Goal: Find specific page/section: Find specific page/section

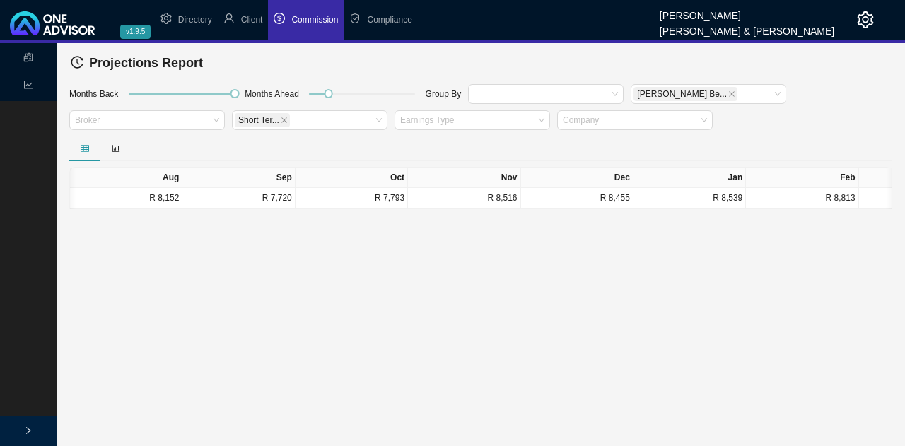
scroll to position [0, 980]
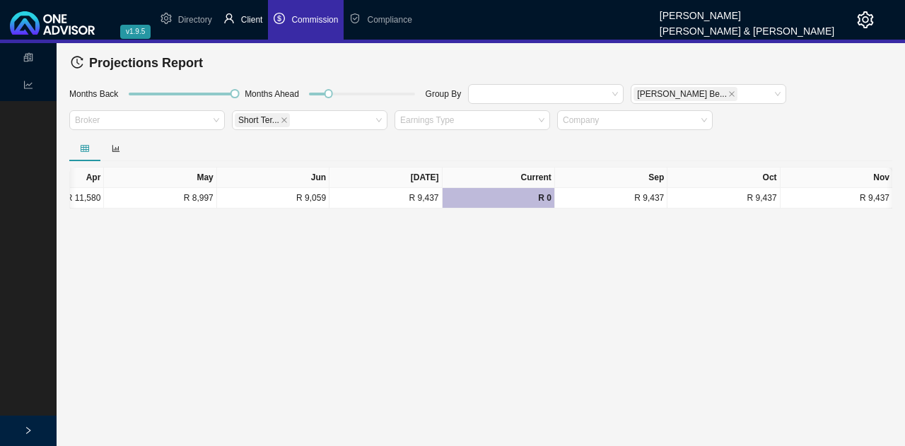
click at [247, 18] on span "Client" at bounding box center [252, 20] width 22 height 10
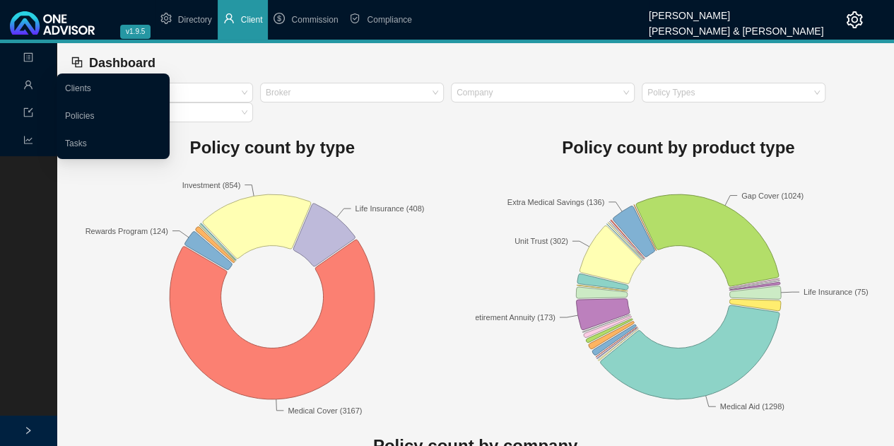
click at [28, 80] on icon "user" at bounding box center [28, 85] width 10 height 10
click at [58, 83] on ul "Clients Policies Tasks" at bounding box center [113, 117] width 113 height 86
click at [70, 84] on link "Clients" at bounding box center [78, 88] width 26 height 10
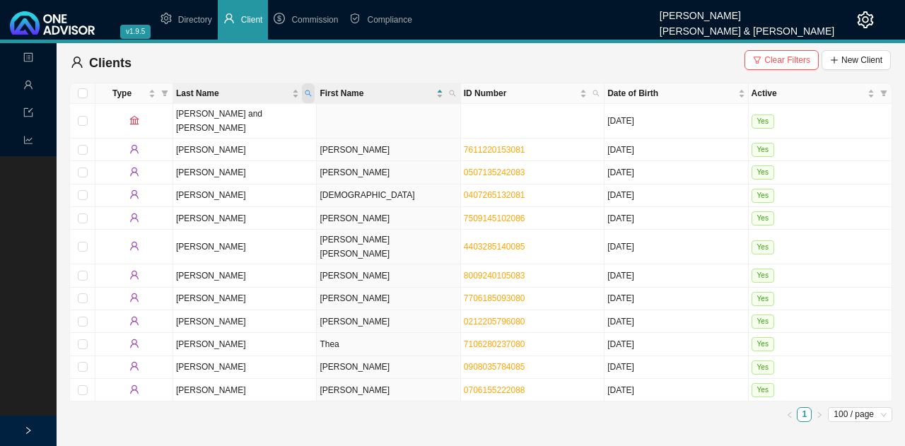
click at [310, 93] on icon "search" at bounding box center [308, 93] width 7 height 7
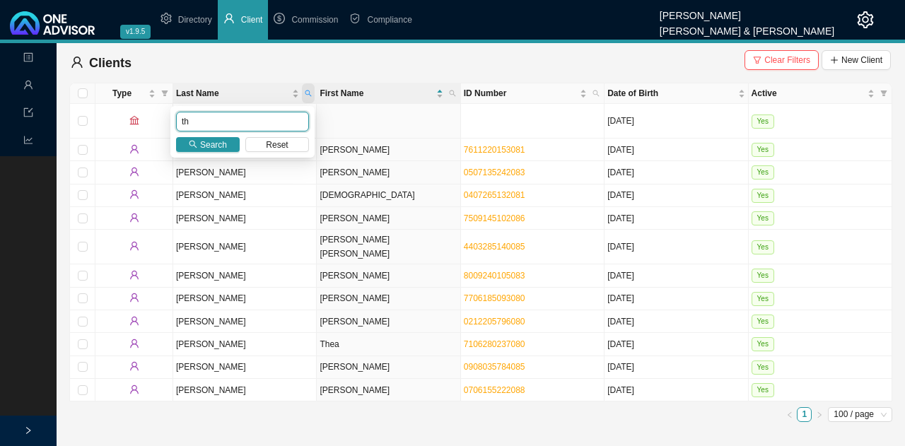
type input "t"
click at [379, 73] on div "Clients Clear Filters New Client" at bounding box center [481, 63] width 820 height 28
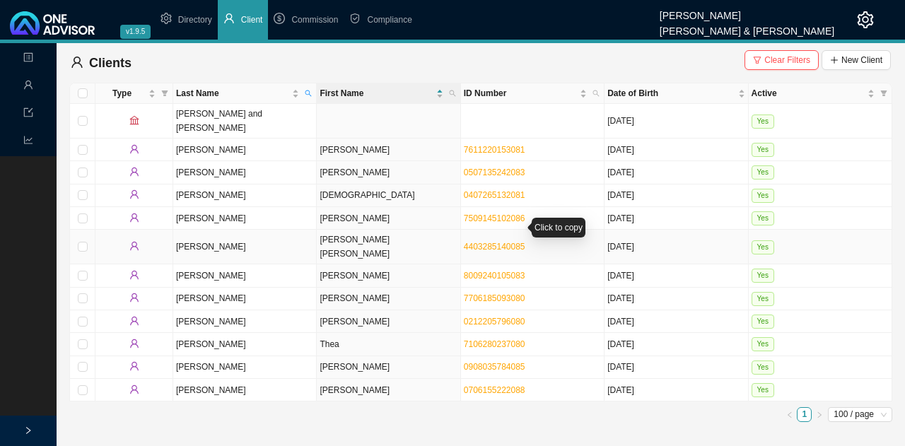
click at [485, 242] on link "4403285140085" at bounding box center [495, 247] width 62 height 10
click at [491, 339] on link "7106280237080" at bounding box center [495, 344] width 62 height 10
click at [494, 214] on link "7509145102086" at bounding box center [495, 219] width 62 height 10
click at [308, 91] on icon "search" at bounding box center [308, 93] width 7 height 7
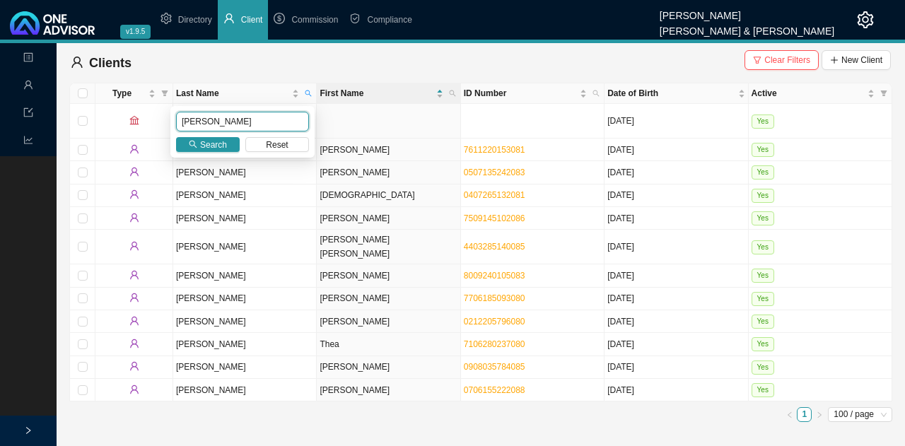
click at [238, 119] on input "[PERSON_NAME]" at bounding box center [242, 122] width 133 height 20
type input "[PERSON_NAME]"
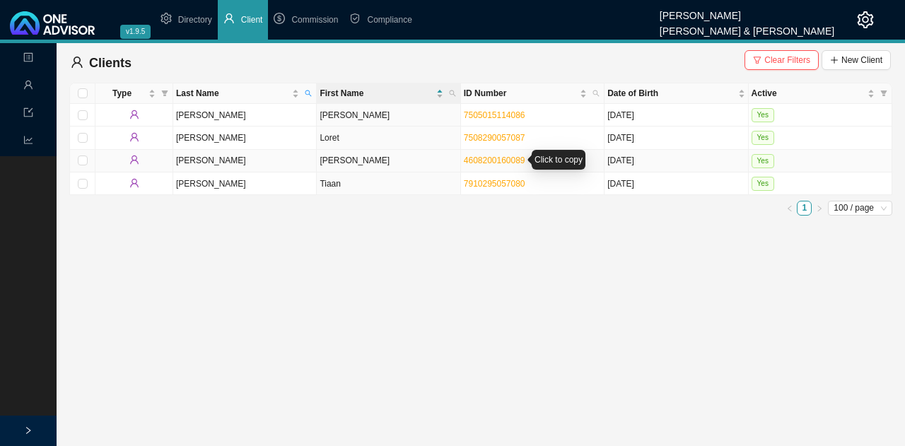
click at [481, 157] on link "4608200160089" at bounding box center [495, 161] width 62 height 10
